Goal: Information Seeking & Learning: Learn about a topic

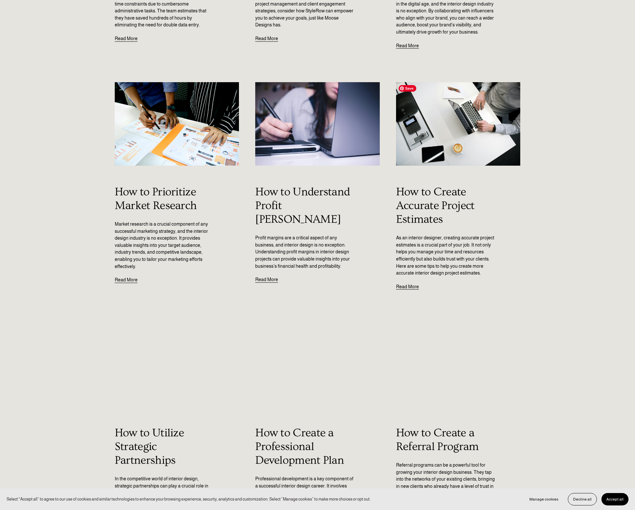
scroll to position [342, 0]
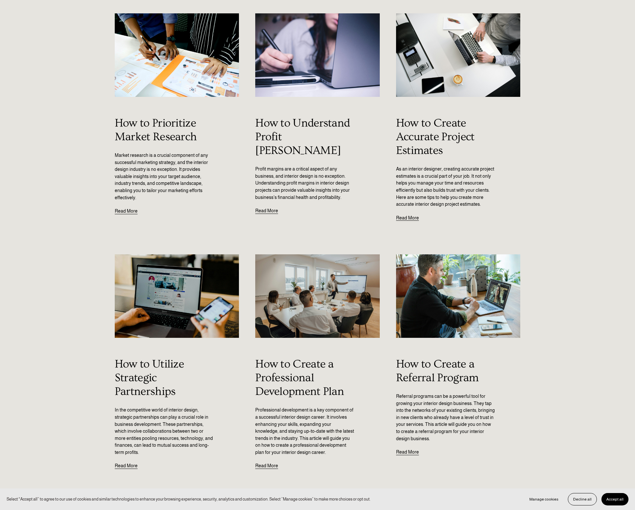
click at [417, 142] on link "How to Create Accurate Project Estimates" at bounding box center [435, 137] width 79 height 40
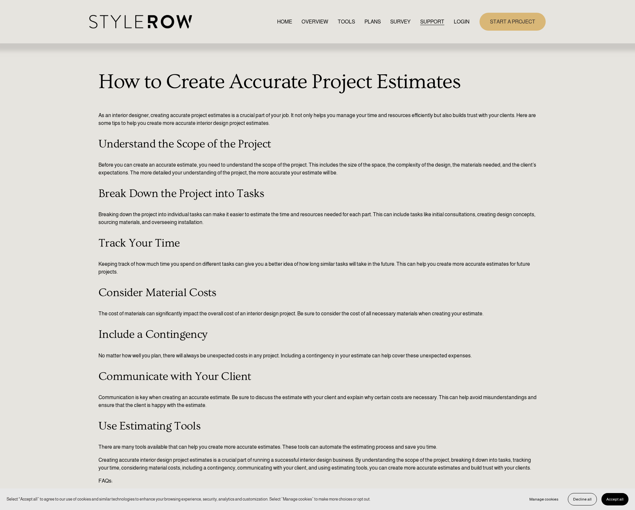
click at [371, 21] on link "PLANS" at bounding box center [372, 21] width 16 height 9
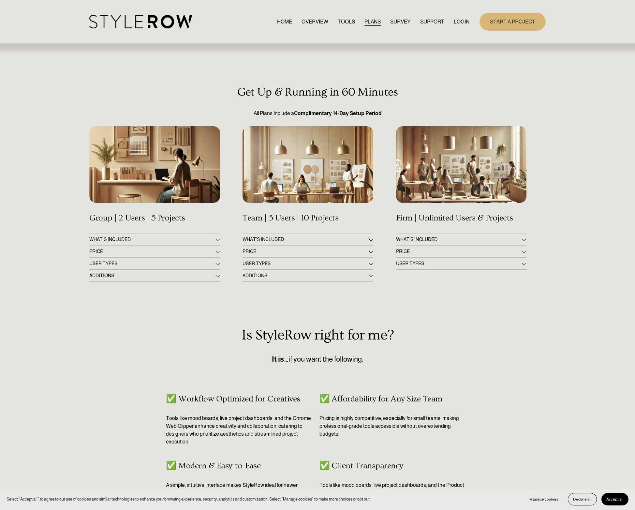
click at [334, 277] on span "ADDITIONS" at bounding box center [306, 275] width 126 height 5
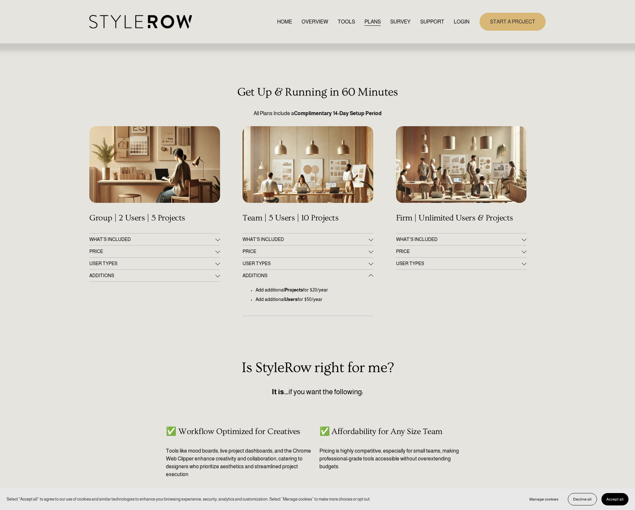
click at [296, 263] on span "USER TYPES" at bounding box center [306, 263] width 126 height 5
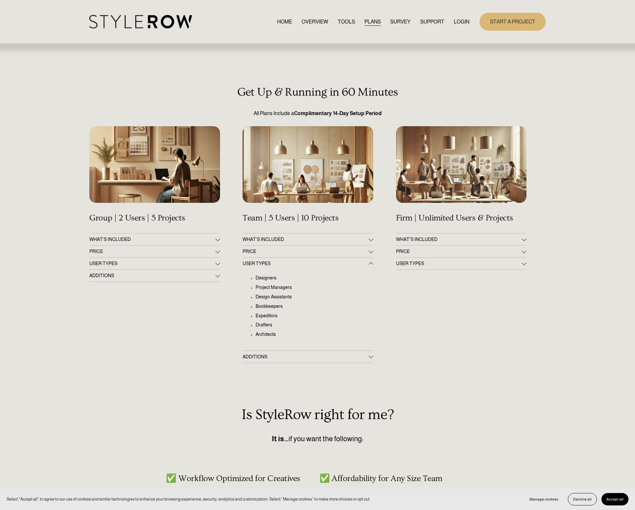
click at [148, 274] on span "ADDITIONS" at bounding box center [152, 275] width 126 height 5
click at [149, 265] on span "USER TYPES" at bounding box center [152, 263] width 126 height 5
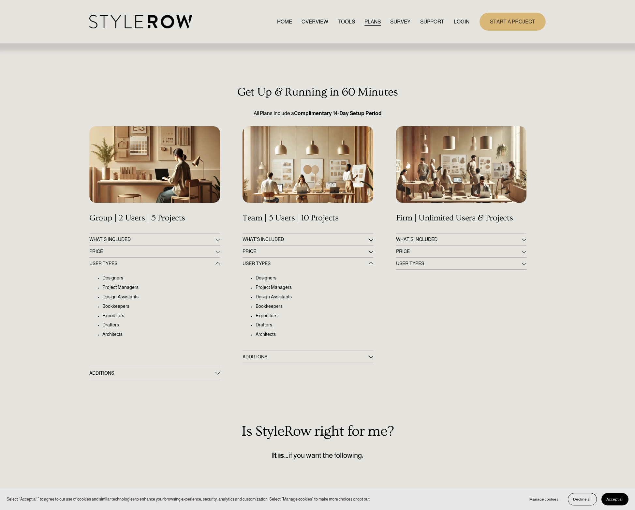
click at [144, 375] on span "ADDITIONS" at bounding box center [152, 372] width 126 height 5
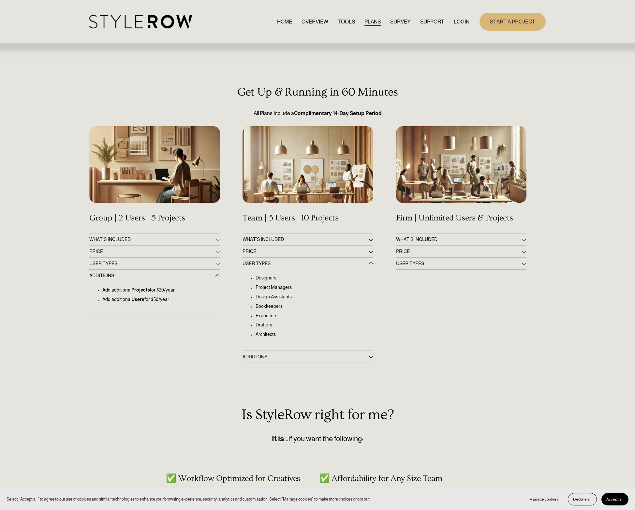
click at [132, 236] on button "WHAT'S INCLUDED" at bounding box center [154, 239] width 130 height 12
drag, startPoint x: 129, startPoint y: 262, endPoint x: 150, endPoint y: 285, distance: 30.0
click at [145, 286] on ul "5 active collaborative projects & client dashboards Unlimited project duplicati…" at bounding box center [154, 267] width 130 height 35
click at [157, 283] on p "Live chat & email support" at bounding box center [160, 282] width 117 height 7
